Goal: Task Accomplishment & Management: Use online tool/utility

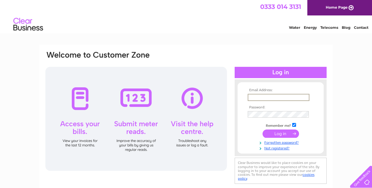
click at [270, 98] on input "text" at bounding box center [279, 97] width 62 height 7
type input "info@eildonhealthandfitness.com"
click at [281, 135] on input "submit" at bounding box center [281, 133] width 36 height 8
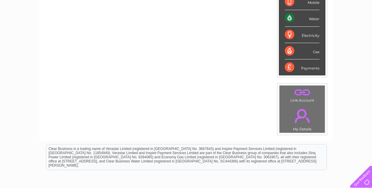
scroll to position [137, 0]
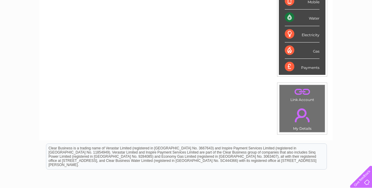
click at [289, 19] on div "Water" at bounding box center [302, 17] width 35 height 16
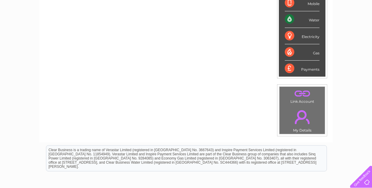
scroll to position [0, 0]
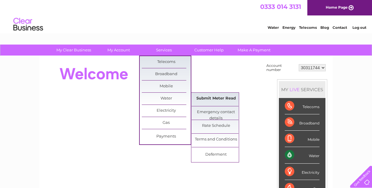
click at [214, 103] on link "Submit Meter Read" at bounding box center [216, 99] width 49 height 12
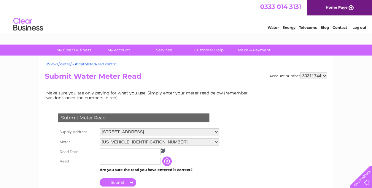
click at [110, 151] on input "text" at bounding box center [130, 151] width 61 height 7
click at [110, 151] on input "text" at bounding box center [131, 151] width 62 height 7
click at [164, 153] on td at bounding box center [159, 151] width 122 height 9
click at [163, 150] on img at bounding box center [163, 150] width 4 height 5
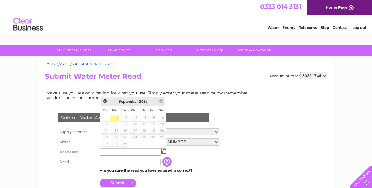
click at [114, 117] on link "1" at bounding box center [114, 118] width 9 height 6
type input "2025/09/01"
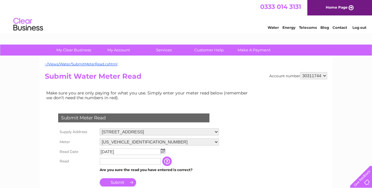
click at [113, 162] on input "text" at bounding box center [130, 161] width 61 height 7
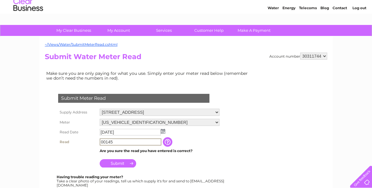
type input "00145"
click at [168, 143] on input "button" at bounding box center [168, 141] width 11 height 9
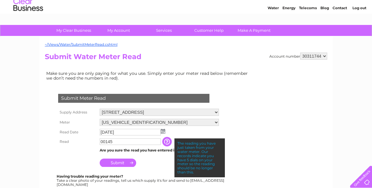
click at [120, 164] on input "Submit" at bounding box center [118, 162] width 36 height 8
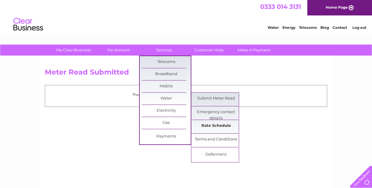
click at [221, 124] on link "Rate Schedule" at bounding box center [216, 126] width 49 height 12
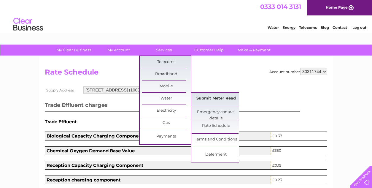
click at [204, 100] on link "Submit Meter Read" at bounding box center [216, 99] width 49 height 12
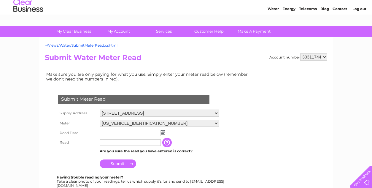
scroll to position [17, 0]
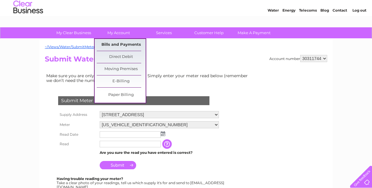
click at [115, 46] on link "Bills and Payments" at bounding box center [121, 45] width 49 height 12
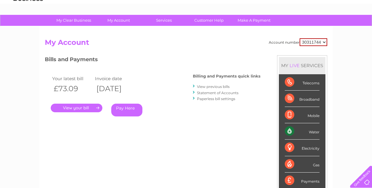
scroll to position [30, 0]
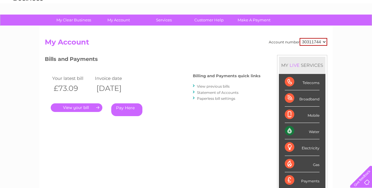
click at [216, 86] on link "View previous bills" at bounding box center [213, 86] width 33 height 4
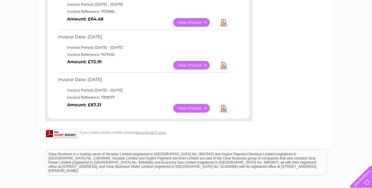
scroll to position [336, 0]
